Goal: Transaction & Acquisition: Book appointment/travel/reservation

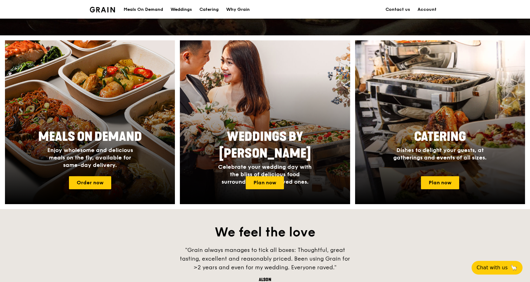
scroll to position [254, 0]
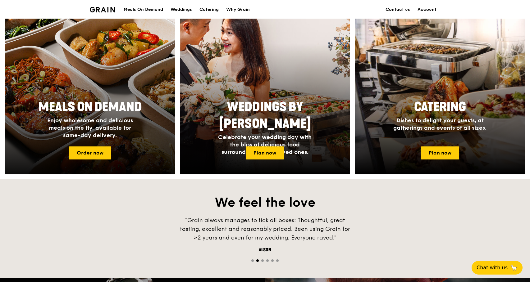
click at [117, 135] on h4 "Enjoy wholesome and delicious meals on the fly, available for same-day delivery." at bounding box center [89, 128] width 99 height 22
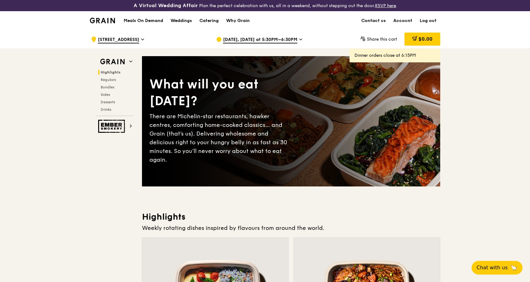
click at [211, 19] on div "Catering" at bounding box center [208, 20] width 19 height 19
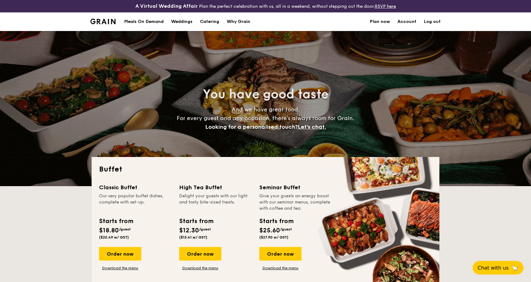
select select
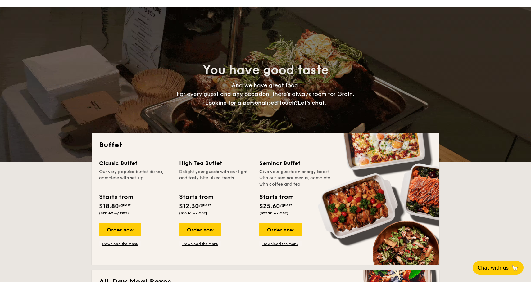
scroll to position [24, 0]
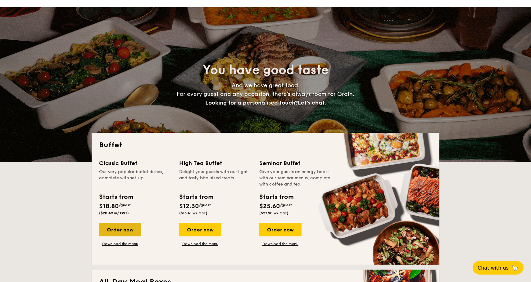
click at [125, 231] on div "Order now" at bounding box center [120, 230] width 42 height 14
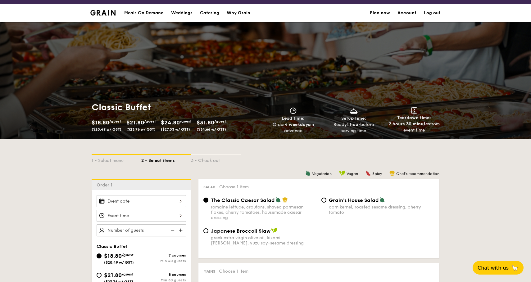
scroll to position [24, 0]
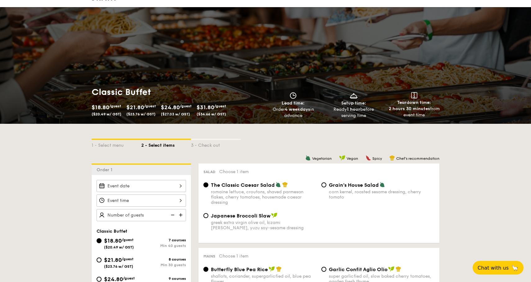
click at [101, 257] on div "$21.80 /guest ($23.76 w/ GST)" at bounding box center [119, 262] width 45 height 13
click at [101, 258] on input "$21.80 /guest ($23.76 w/ GST) 8 courses Min 30 guests" at bounding box center [99, 260] width 5 height 5
radio input "true"
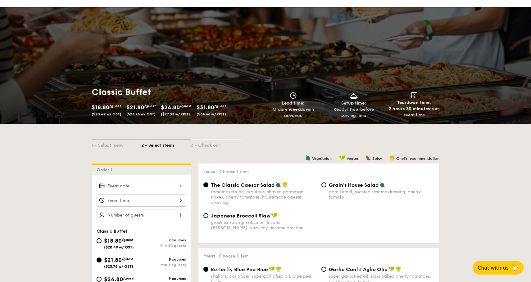
radio input "true"
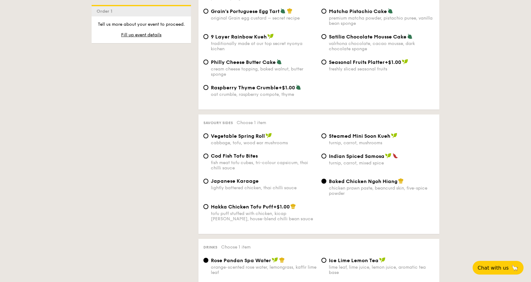
scroll to position [991, 0]
